Goal: Find specific page/section: Find specific page/section

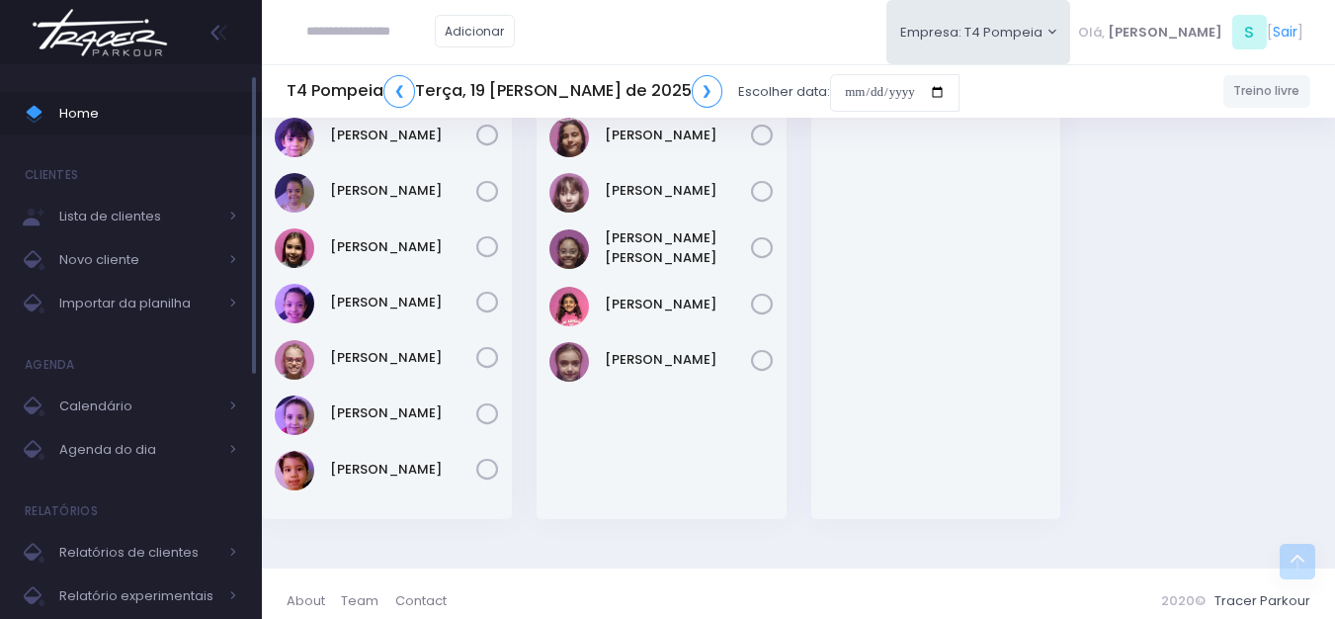
scroll to position [692, 0]
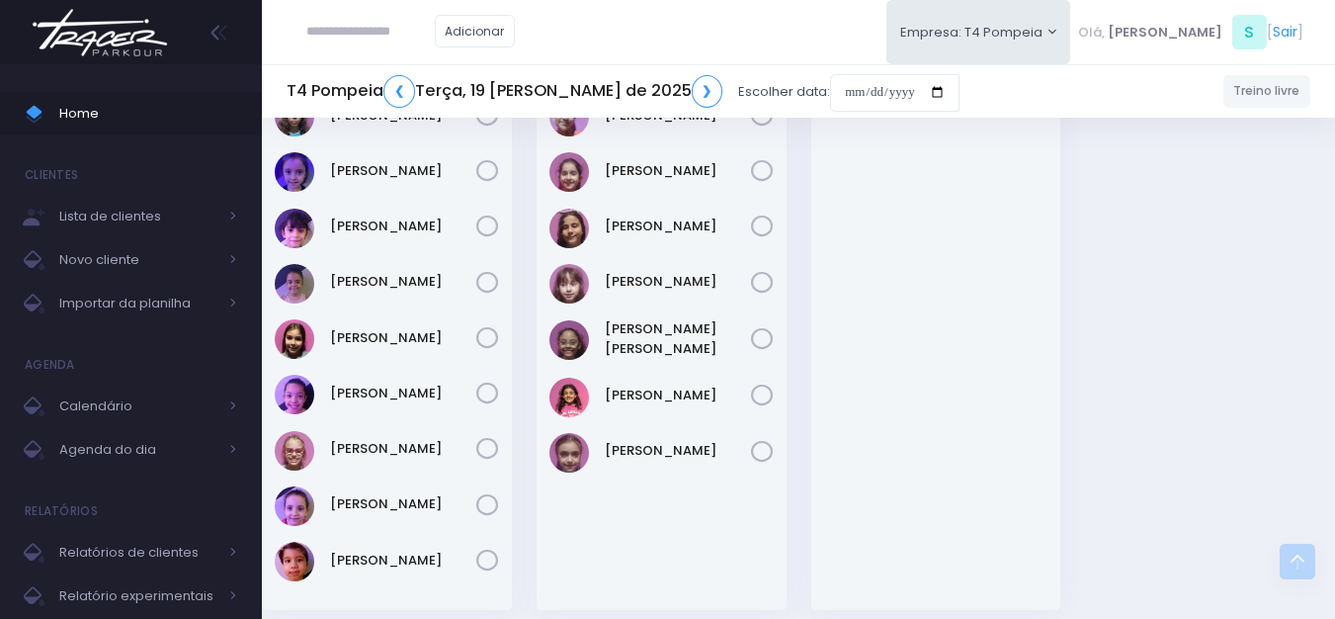
click at [83, 2] on img at bounding box center [100, 32] width 150 height 69
click at [127, 38] on img at bounding box center [100, 32] width 150 height 69
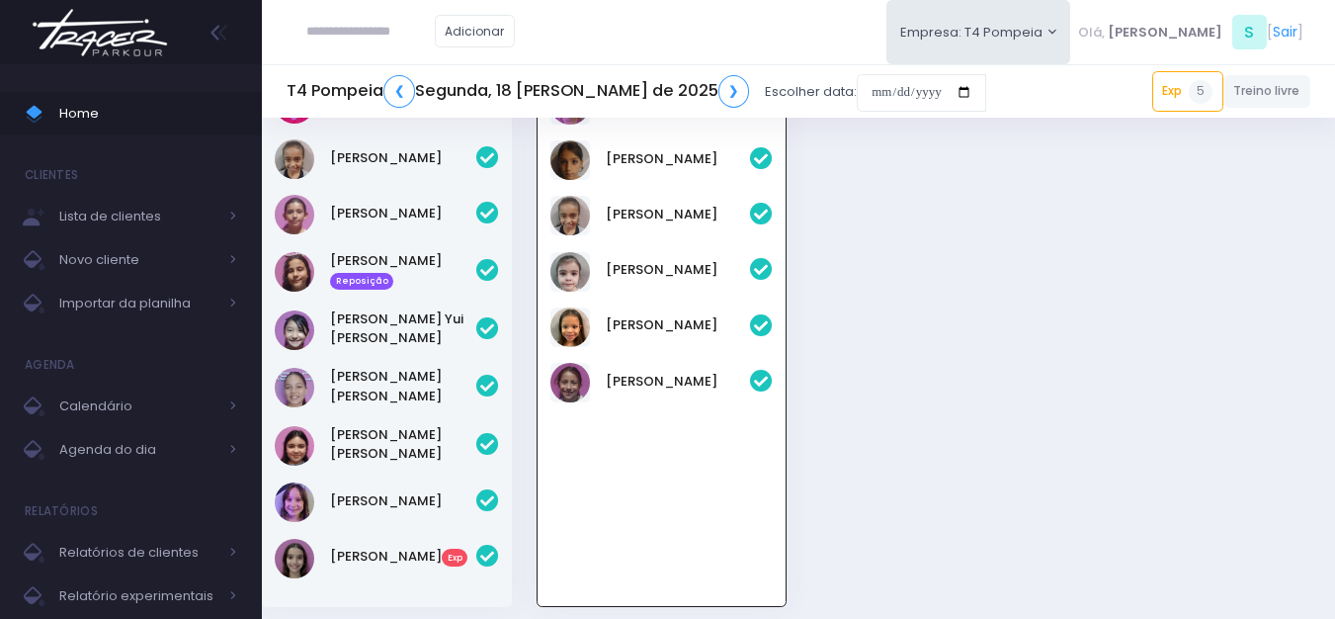
scroll to position [818, 0]
click at [627, 215] on link "Beatriz Marques" at bounding box center [678, 215] width 144 height 20
click at [678, 212] on link "Beatriz Marques" at bounding box center [678, 215] width 144 height 20
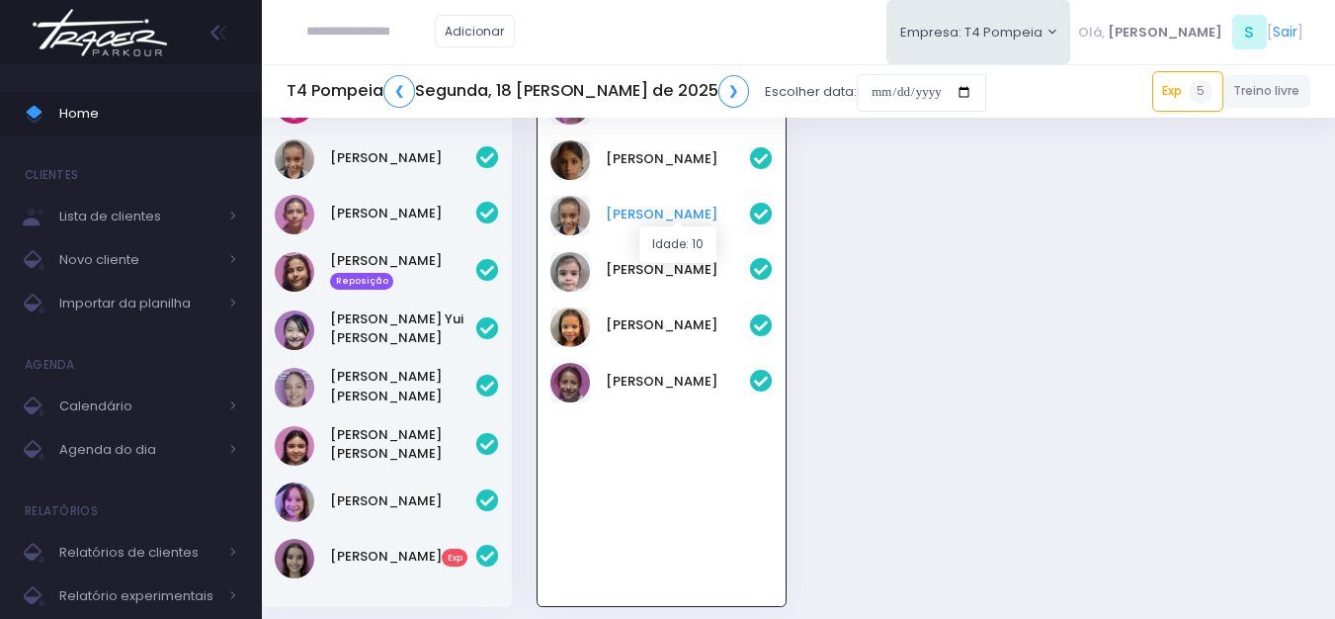
click at [667, 206] on link "Beatriz Marques" at bounding box center [678, 215] width 144 height 20
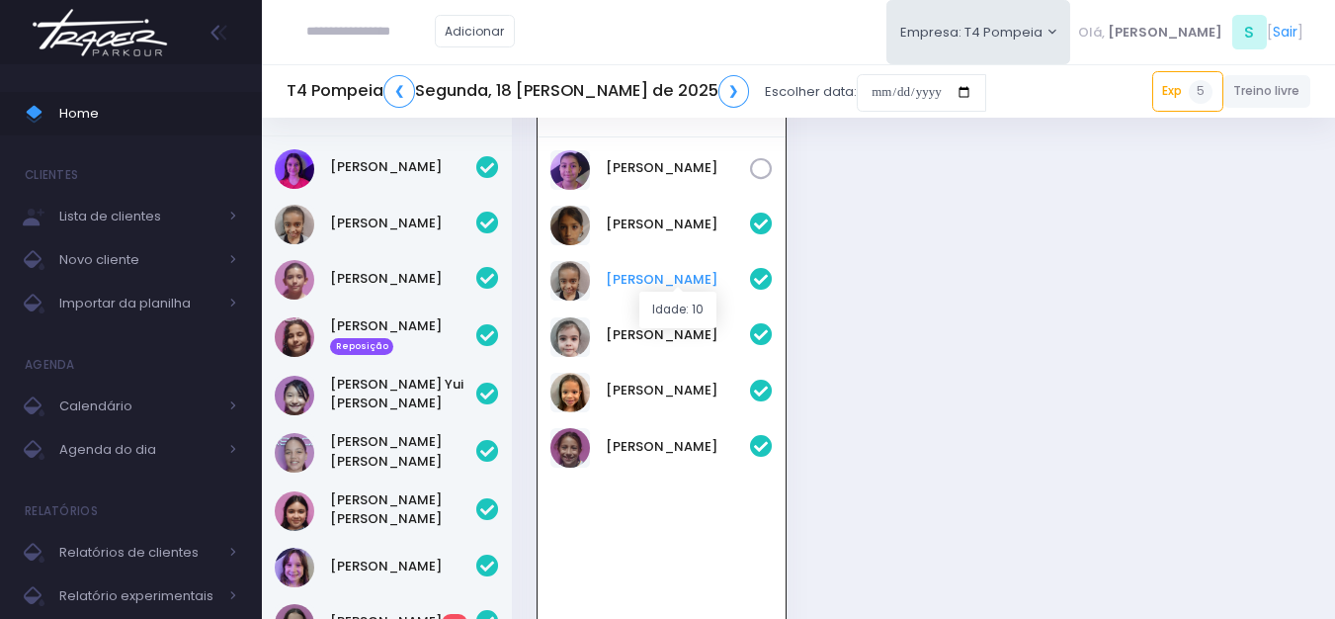
scroll to position [720, 0]
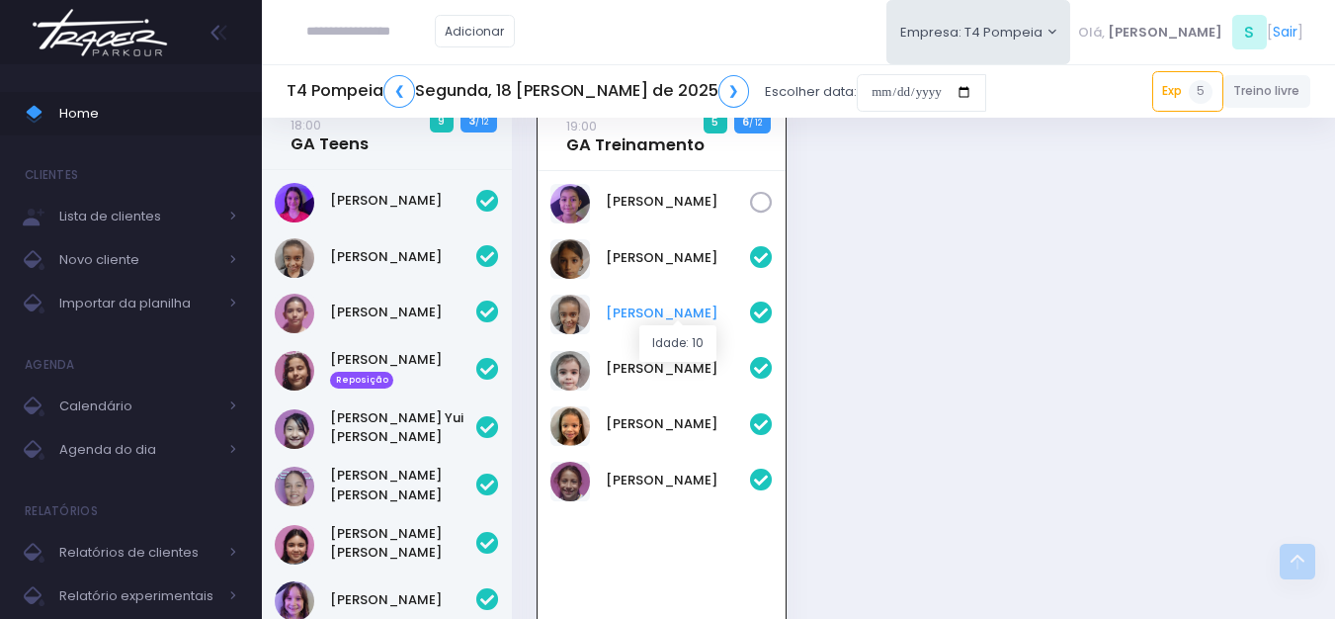
click at [621, 309] on link "Beatriz Marques" at bounding box center [678, 313] width 144 height 20
click at [614, 309] on link "Beatriz Marques" at bounding box center [678, 313] width 144 height 20
click at [613, 308] on link "Beatriz Marques" at bounding box center [678, 313] width 144 height 20
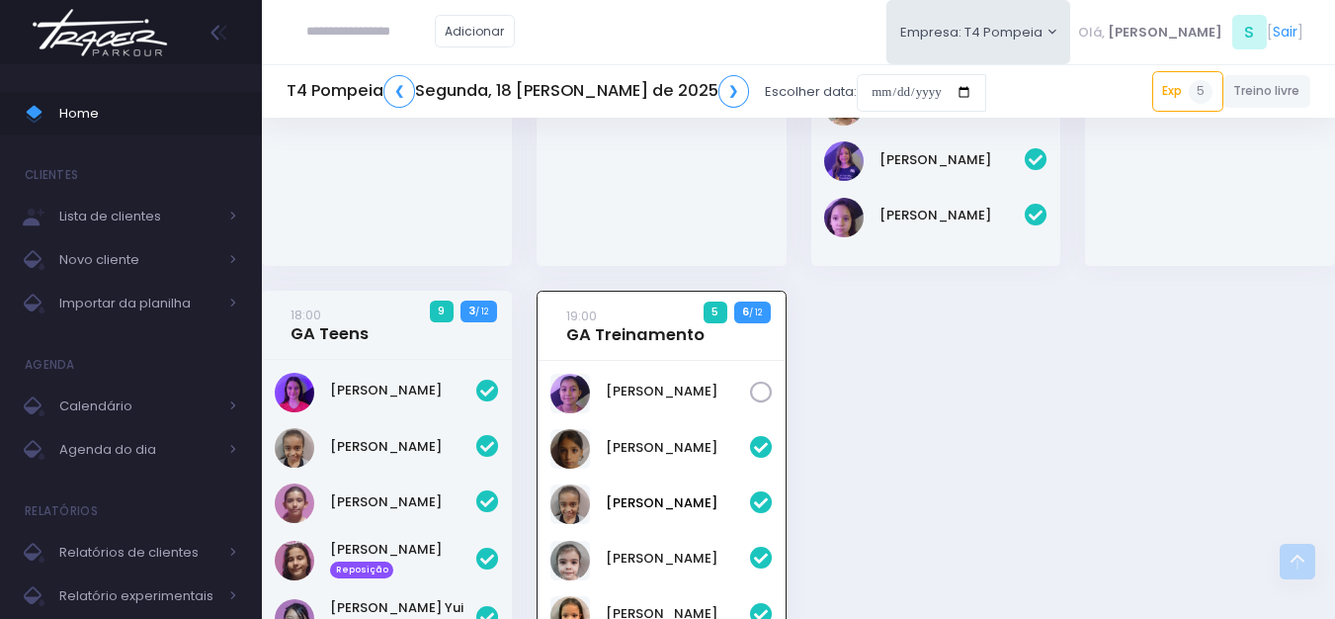
scroll to position [522, 0]
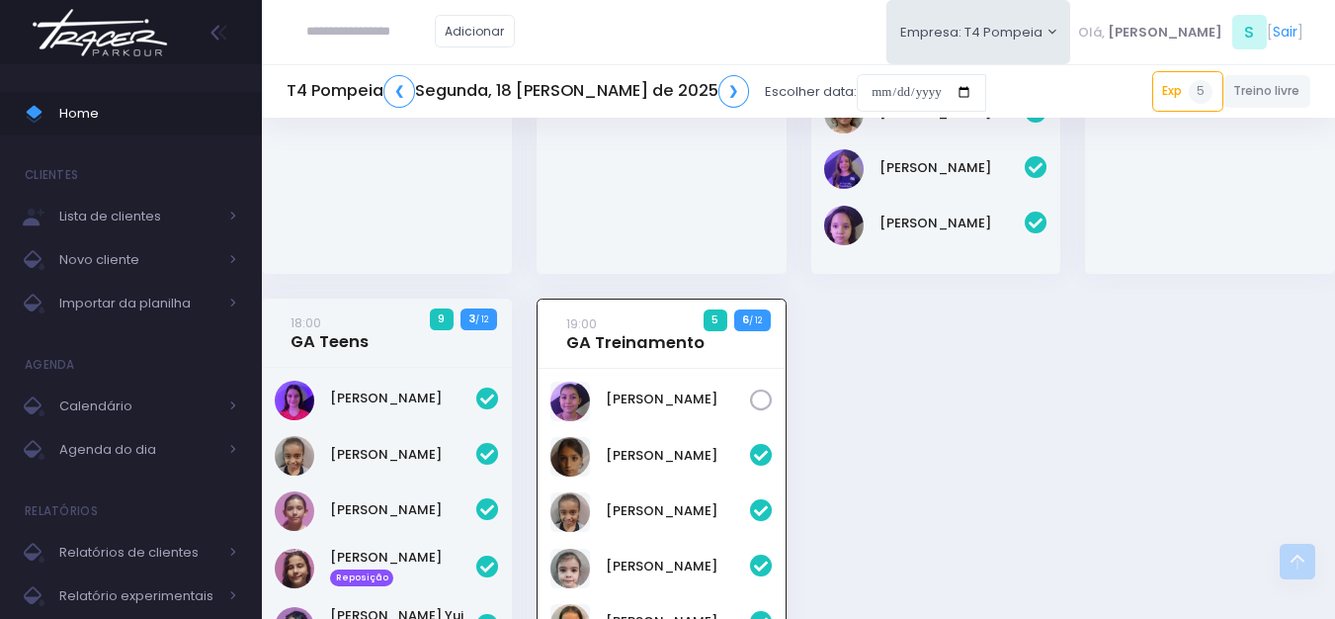
click at [80, 27] on img at bounding box center [100, 32] width 150 height 69
click at [660, 509] on link "Beatriz Marques" at bounding box center [678, 511] width 144 height 20
click at [659, 509] on link "Beatriz Marques" at bounding box center [678, 511] width 144 height 20
click at [657, 509] on link "Beatriz Marques" at bounding box center [678, 511] width 144 height 20
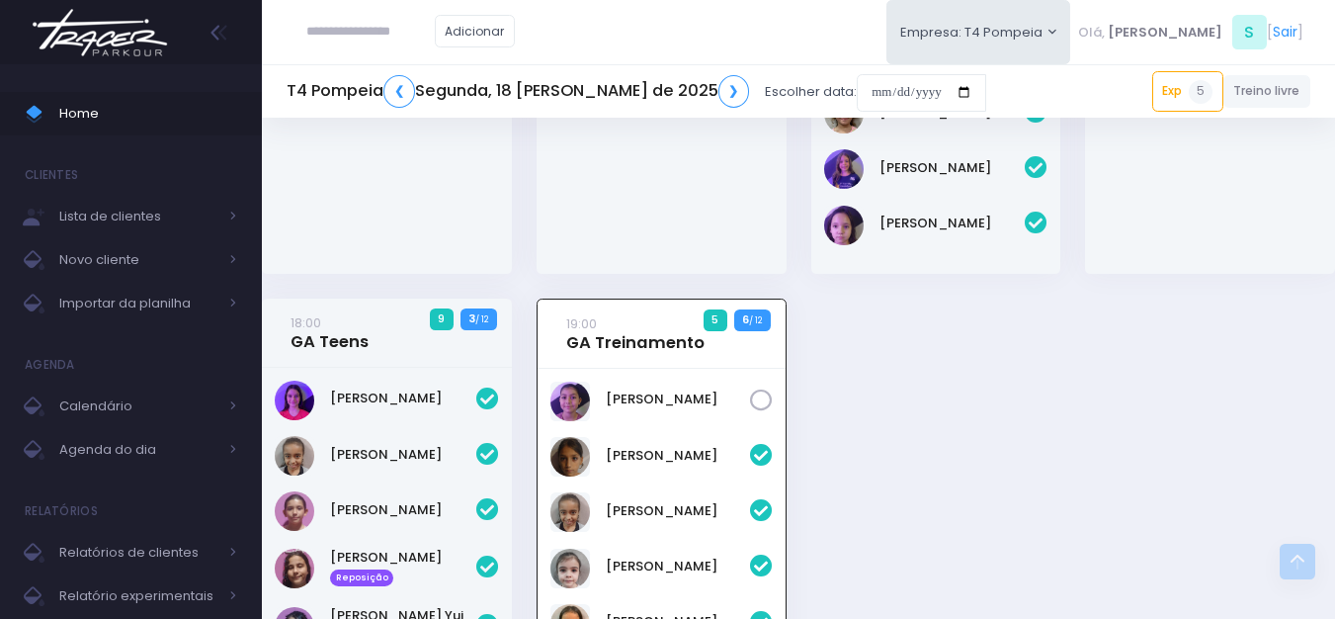
click at [347, 38] on input "text" at bounding box center [370, 32] width 128 height 38
type input "**********"
click input "submit" at bounding box center [0, 0] width 0 height 0
click at [652, 513] on link "Beatriz Marques" at bounding box center [678, 511] width 144 height 20
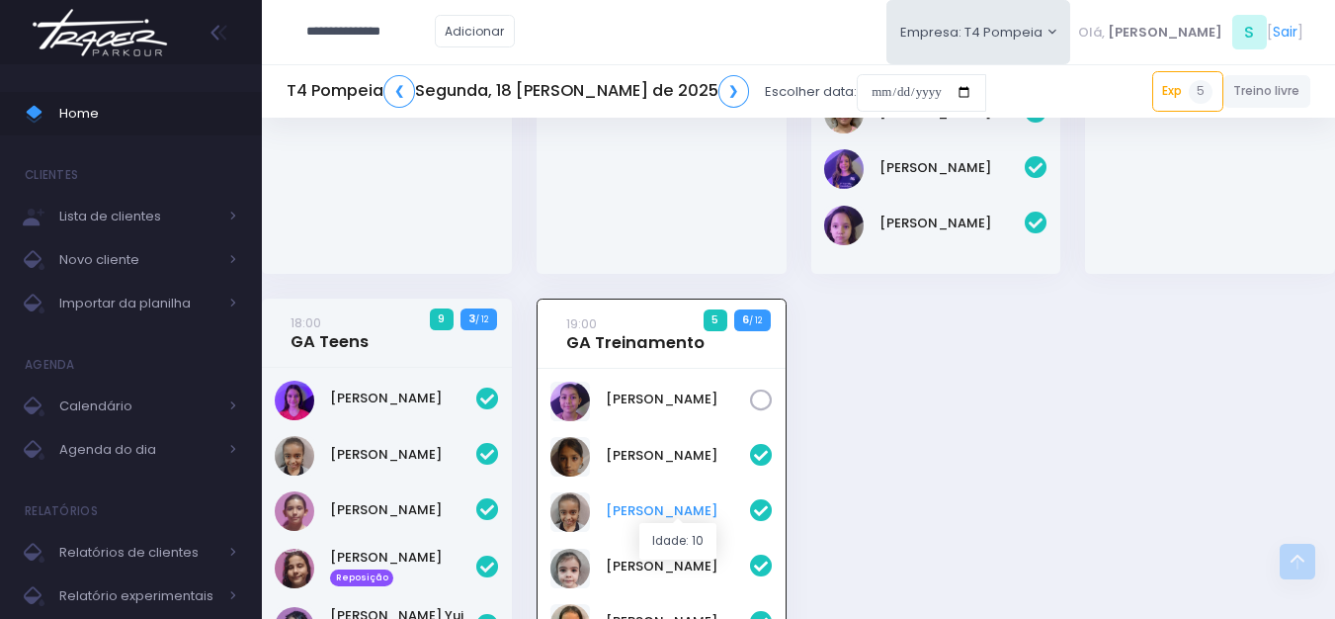
type input "**********"
click at [435, 32] on input "**********" at bounding box center [370, 32] width 128 height 38
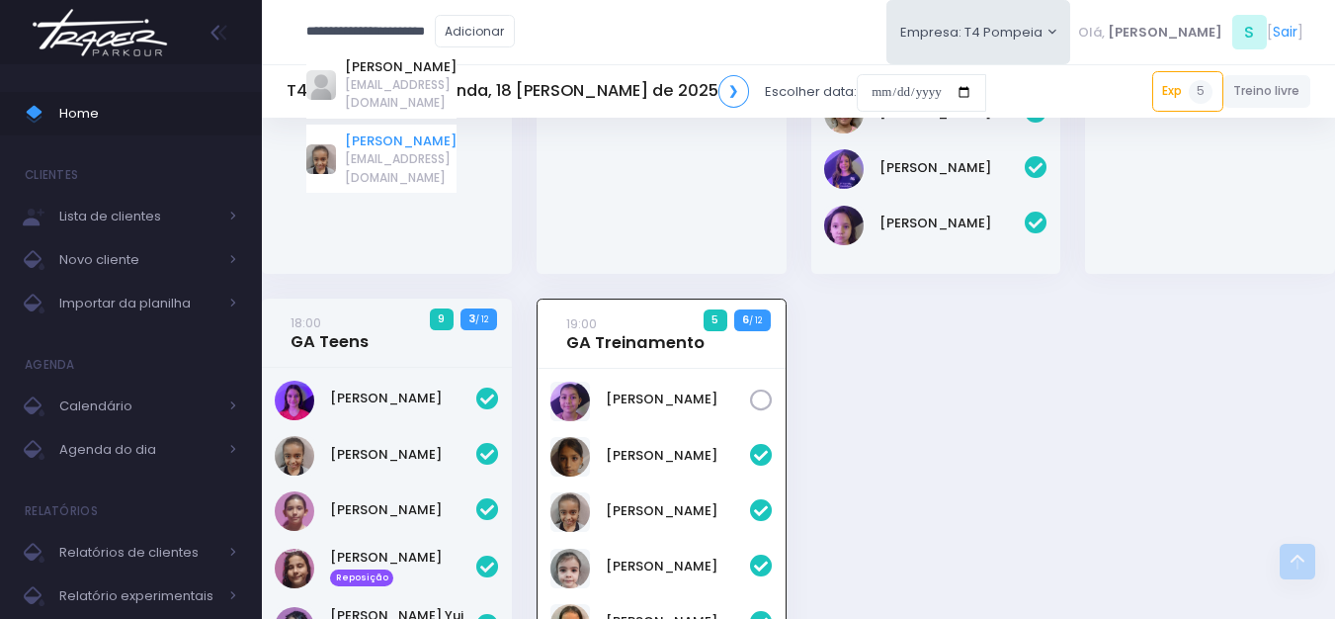
click at [411, 131] on link "Beatriz Marques Ferreira" at bounding box center [401, 141] width 112 height 20
type input "**********"
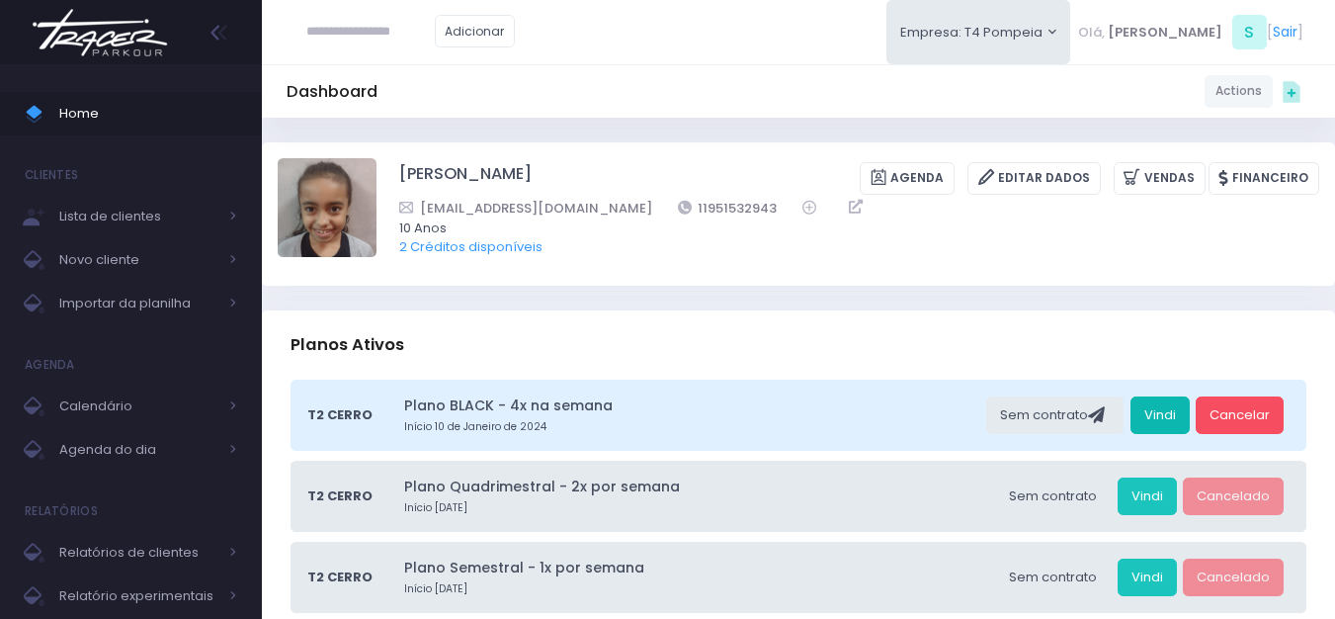
click at [1152, 411] on link "Vindi" at bounding box center [1160, 415] width 59 height 38
click at [1149, 407] on link "Vindi" at bounding box center [1160, 415] width 59 height 38
click at [399, 169] on link "Beatriz Marques Ferreira" at bounding box center [465, 178] width 132 height 33
drag, startPoint x: 416, startPoint y: 171, endPoint x: 624, endPoint y: 173, distance: 207.6
click at [624, 173] on div "Beatriz Marques Ferreira Agenda Editar Dados Vendas Financeiro" at bounding box center [799, 213] width 1042 height 111
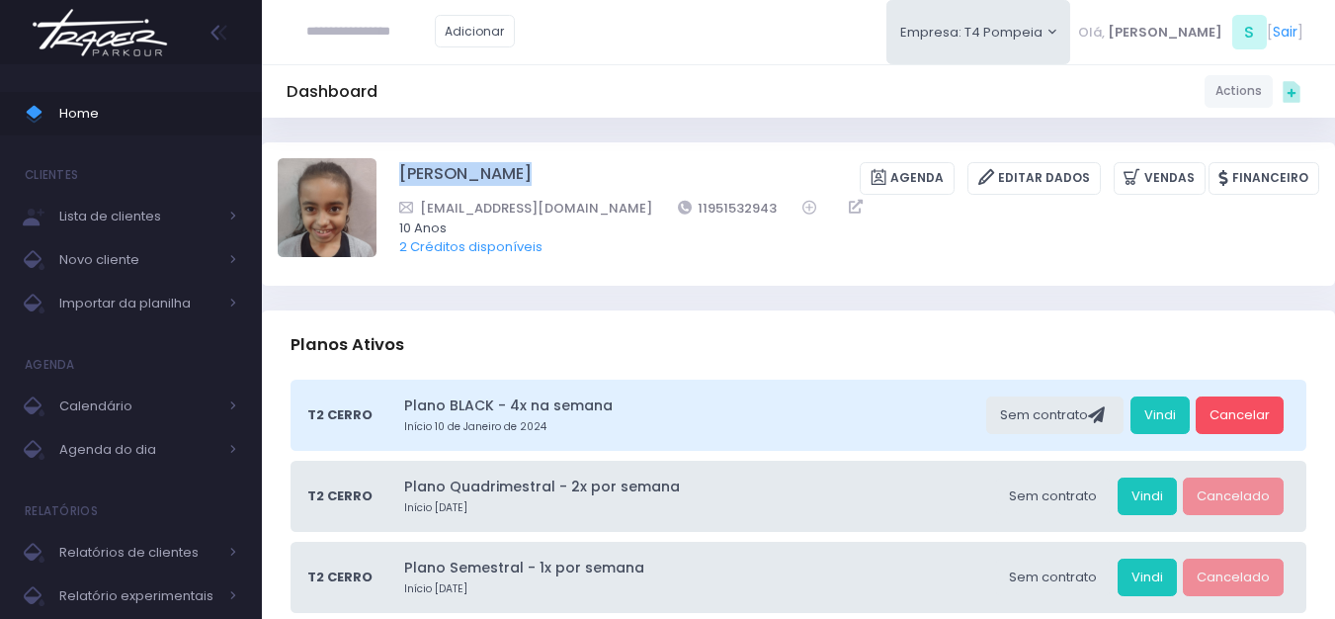
copy div "Beatriz Marques Ferreira"
click at [1154, 407] on link "Vindi" at bounding box center [1160, 415] width 59 height 38
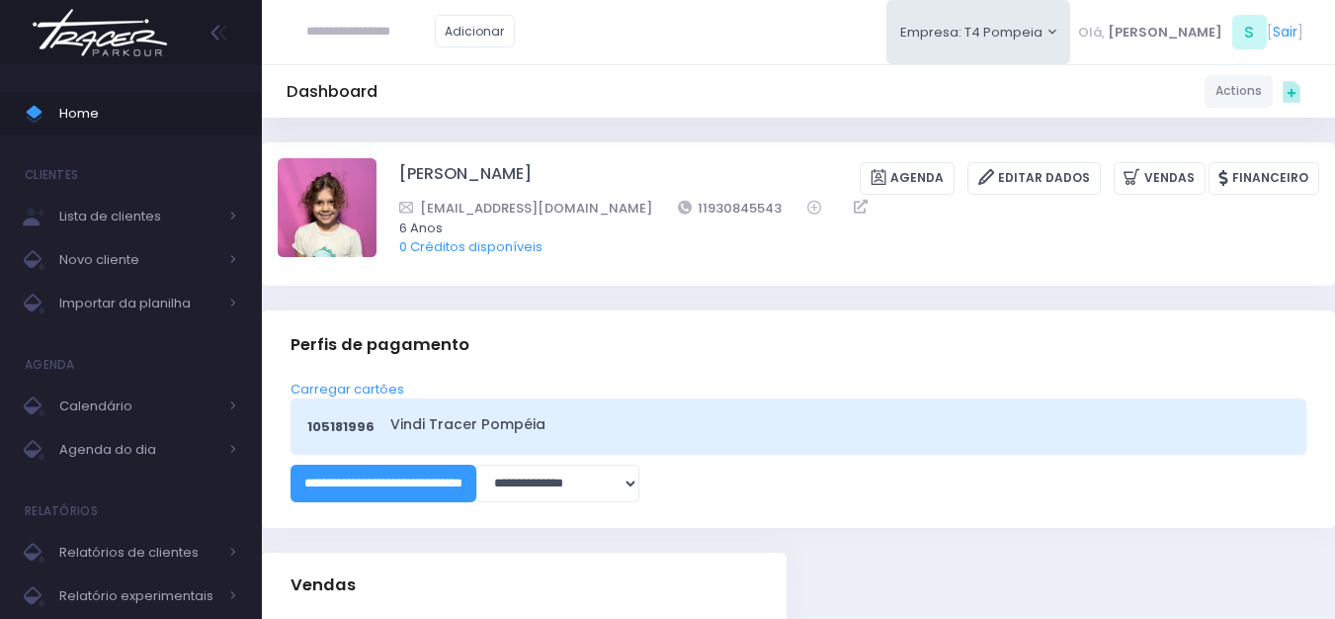
click at [388, 40] on input "text" at bounding box center [370, 32] width 128 height 38
type input "**********"
click input "submit" at bounding box center [0, 0] width 0 height 0
